Goal: Task Accomplishment & Management: Manage account settings

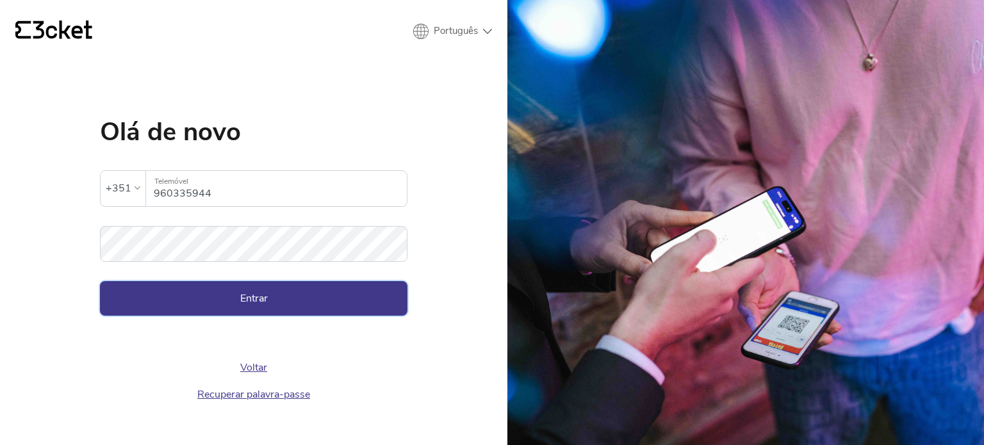
click at [346, 304] on button "Entrar" at bounding box center [254, 298] width 308 height 35
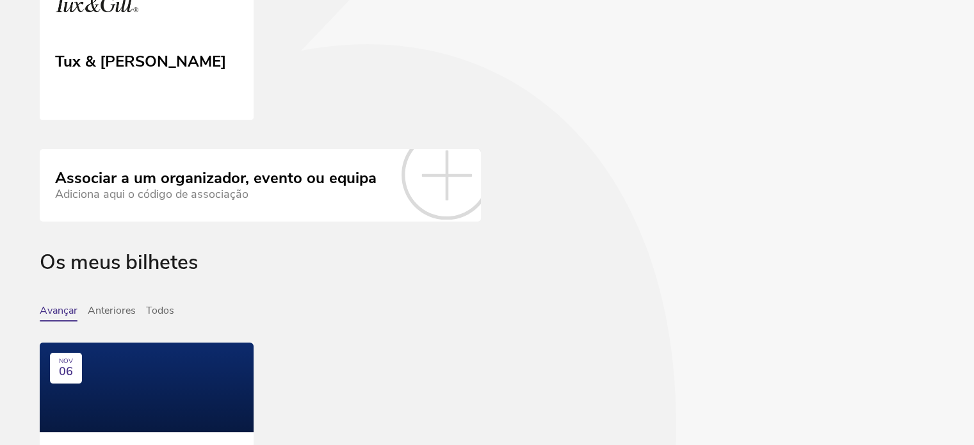
scroll to position [256, 0]
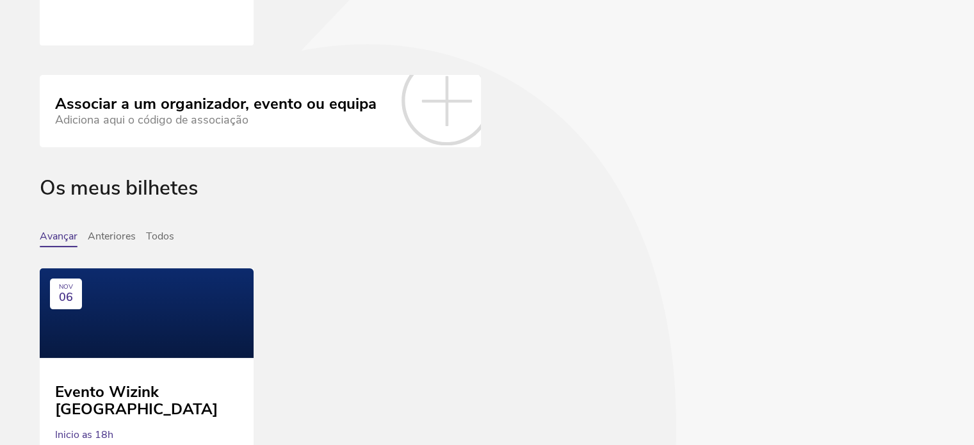
click at [193, 102] on div "Associar a um organizador, evento ou equipa" at bounding box center [216, 104] width 322 height 18
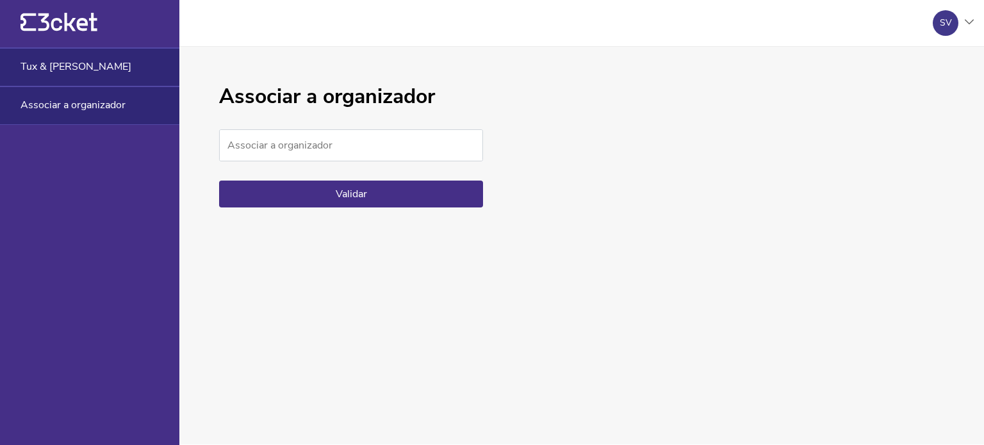
click at [61, 63] on span "Tux & Gill" at bounding box center [76, 67] width 111 height 12
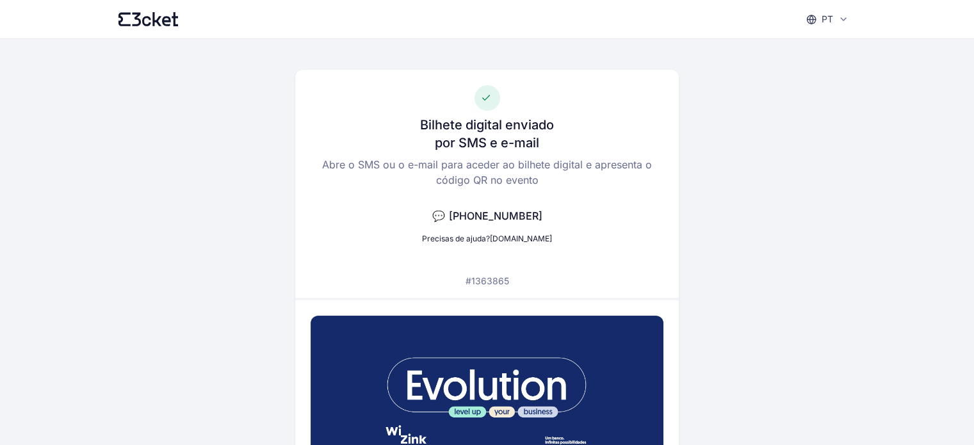
click at [161, 22] on icon at bounding box center [149, 19] width 60 height 14
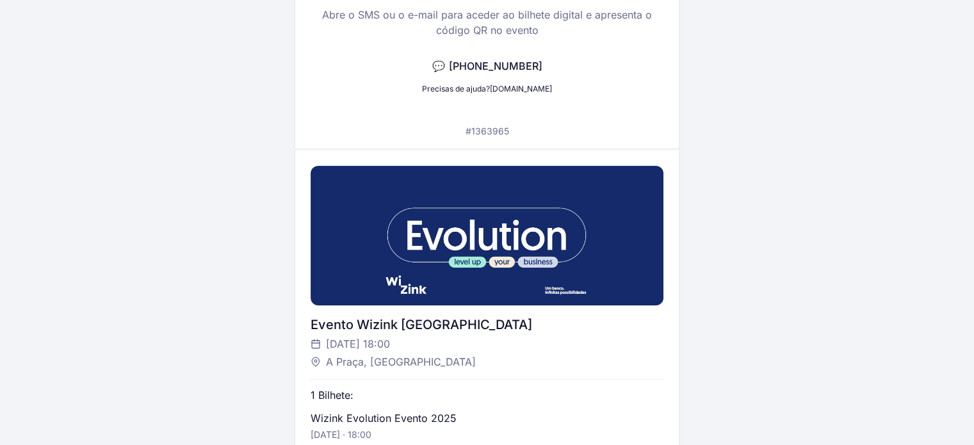
scroll to position [128, 0]
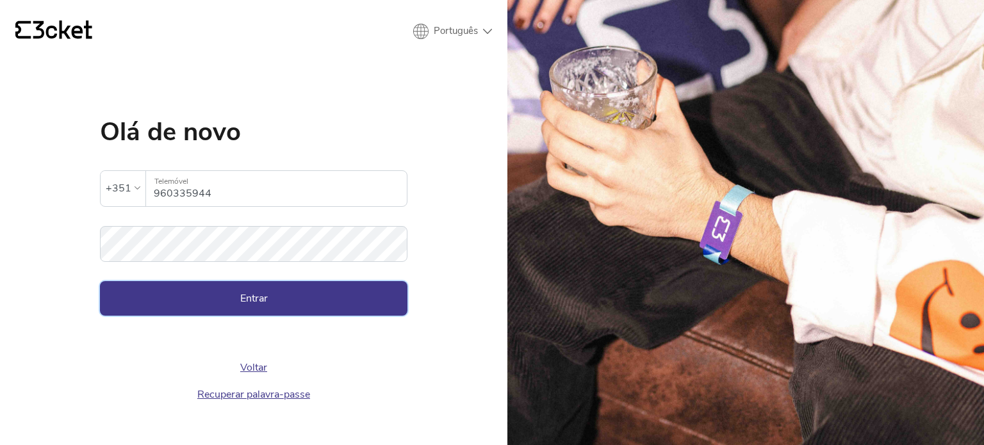
click at [233, 302] on button "Entrar" at bounding box center [254, 298] width 308 height 35
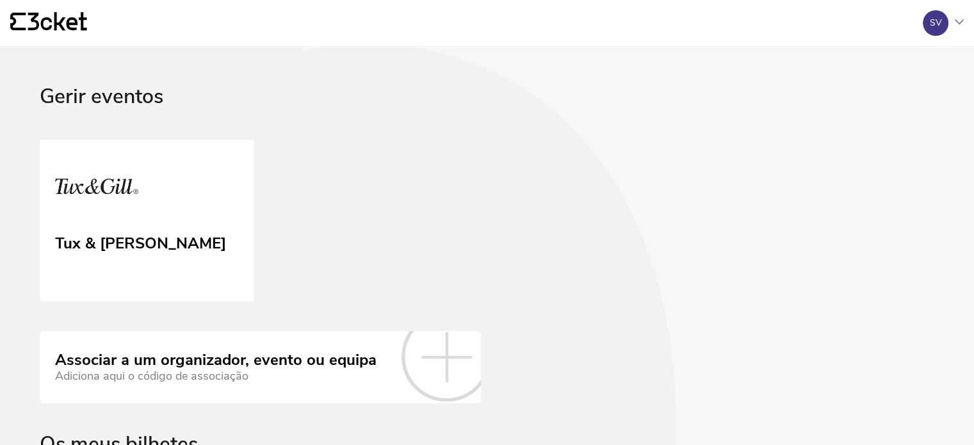
click at [171, 357] on div "Associar a um organizador, evento ou equipa" at bounding box center [216, 361] width 322 height 18
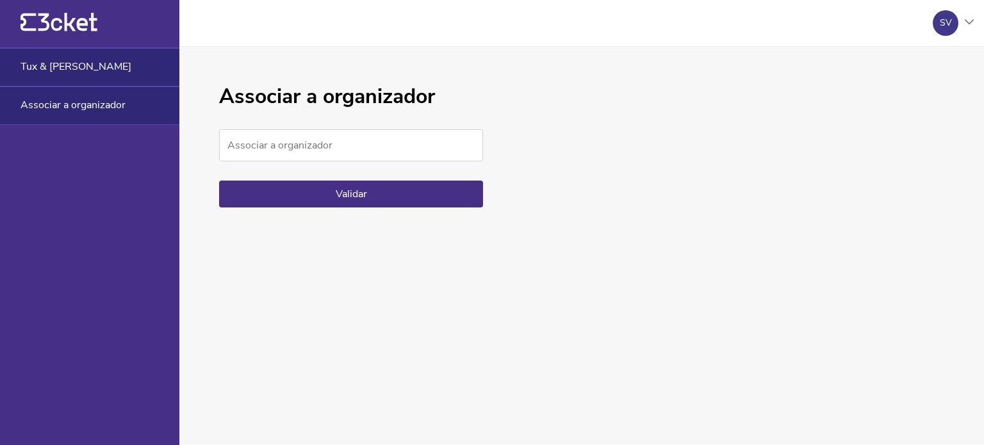
click at [51, 61] on span "Tux & Gill" at bounding box center [76, 67] width 111 height 12
